Goal: Check status

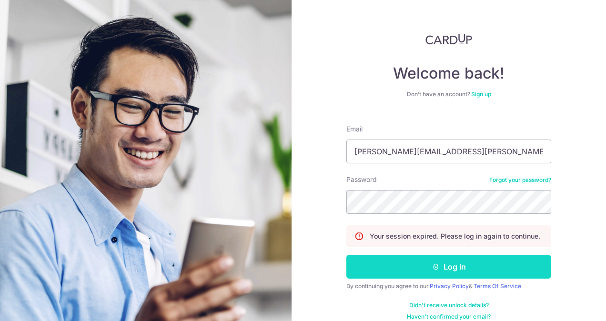
drag, startPoint x: 0, startPoint y: 0, endPoint x: 395, endPoint y: 271, distance: 478.6
click at [395, 271] on button "Log in" at bounding box center [448, 267] width 205 height 24
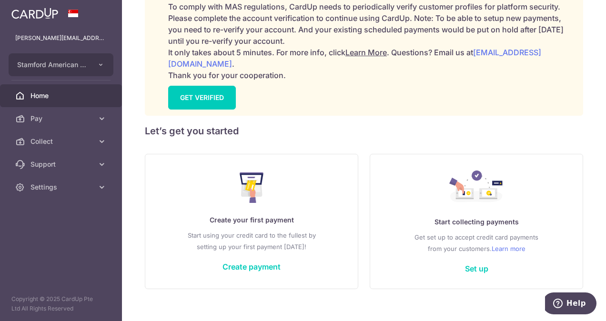
scroll to position [143, 0]
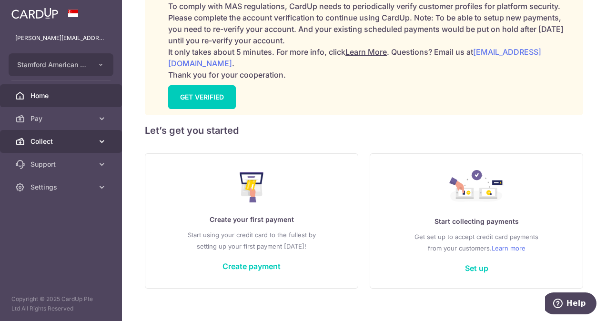
click at [53, 138] on span "Collect" at bounding box center [61, 142] width 63 height 10
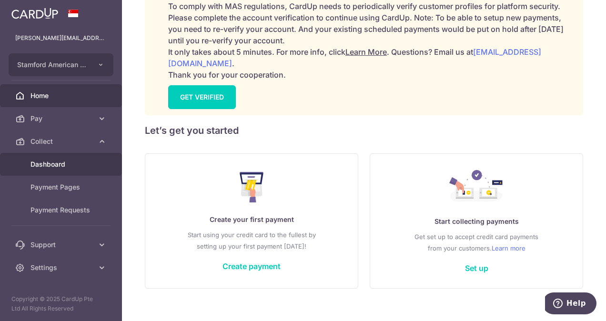
click at [52, 165] on span "Dashboard" at bounding box center [61, 165] width 63 height 10
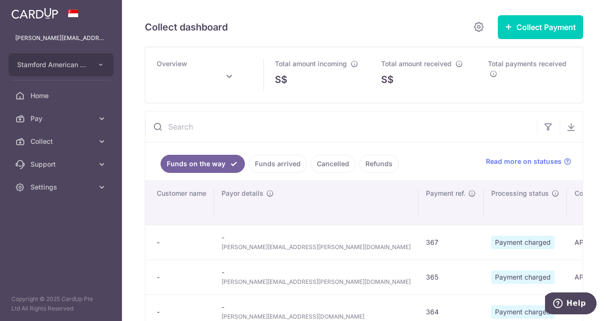
click at [284, 164] on link "Funds arrived" at bounding box center [278, 164] width 58 height 18
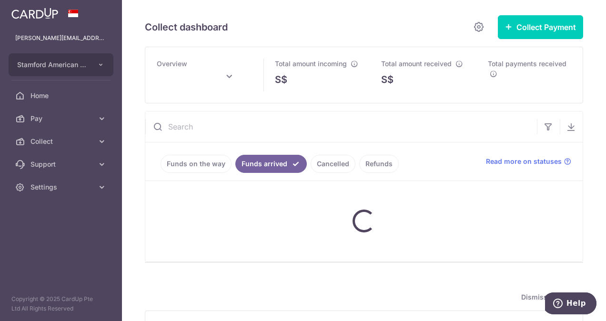
click at [327, 134] on input "text" at bounding box center [341, 126] width 392 height 30
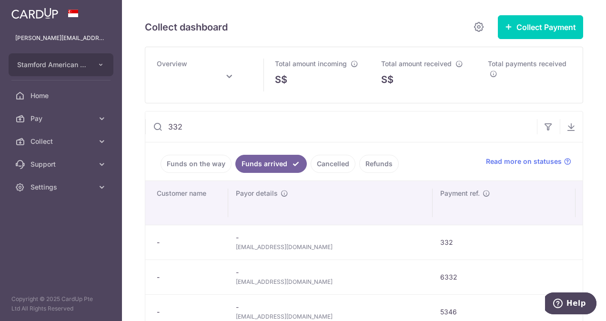
type input "332"
click at [273, 251] on span "jinhyuk99@hanmail.net" at bounding box center [330, 247] width 189 height 10
type input "October 2025"
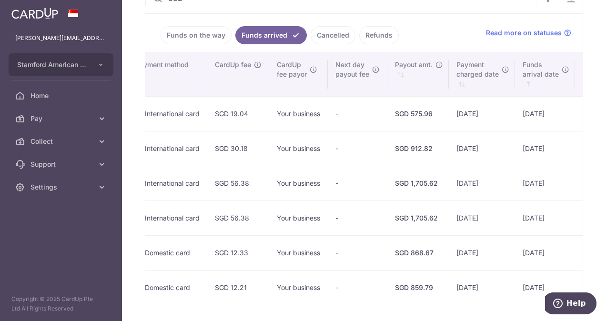
scroll to position [0, 709]
